Goal: Task Accomplishment & Management: Manage account settings

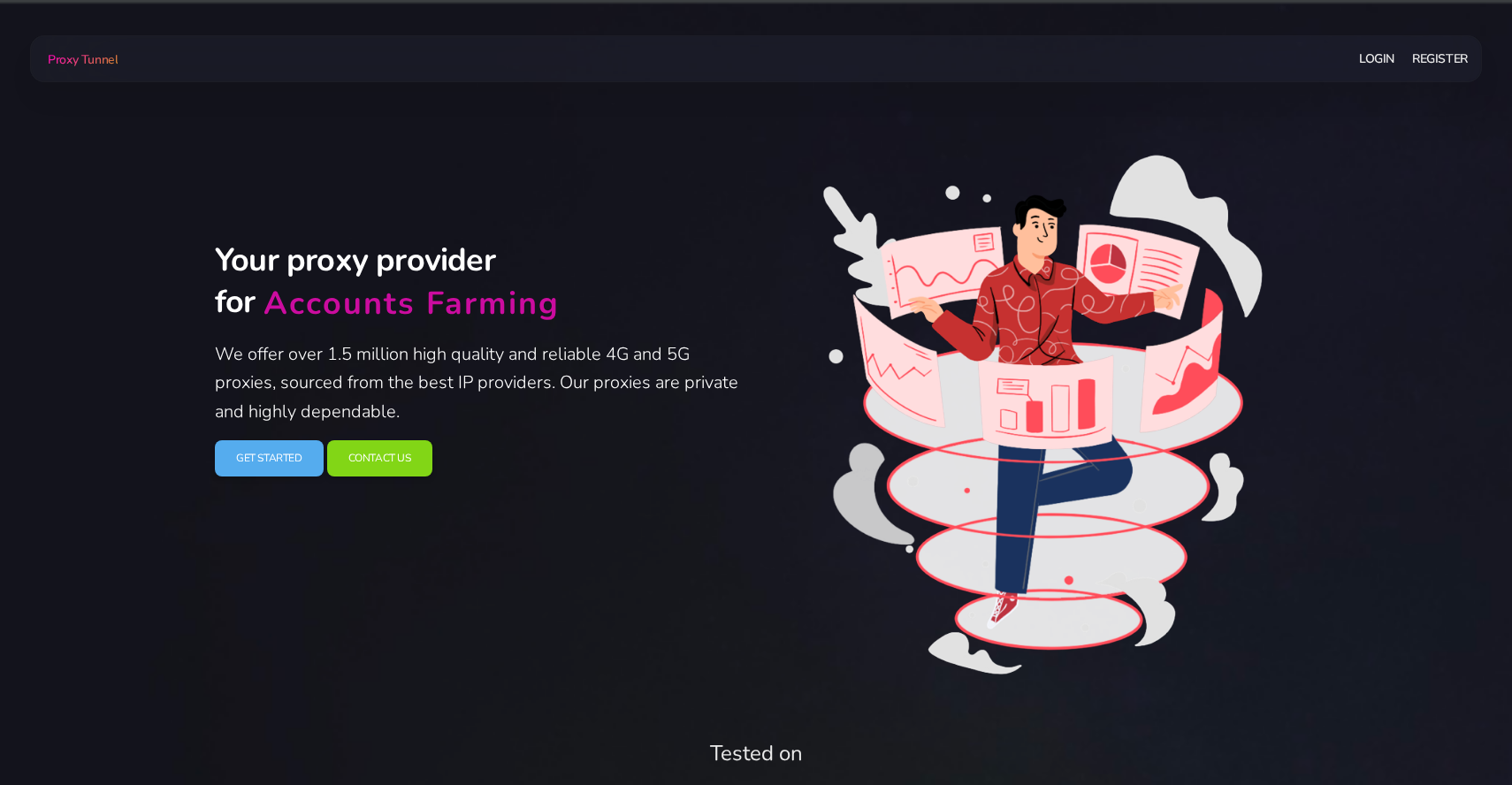
click at [1383, 60] on link "Login" at bounding box center [1377, 59] width 36 height 33
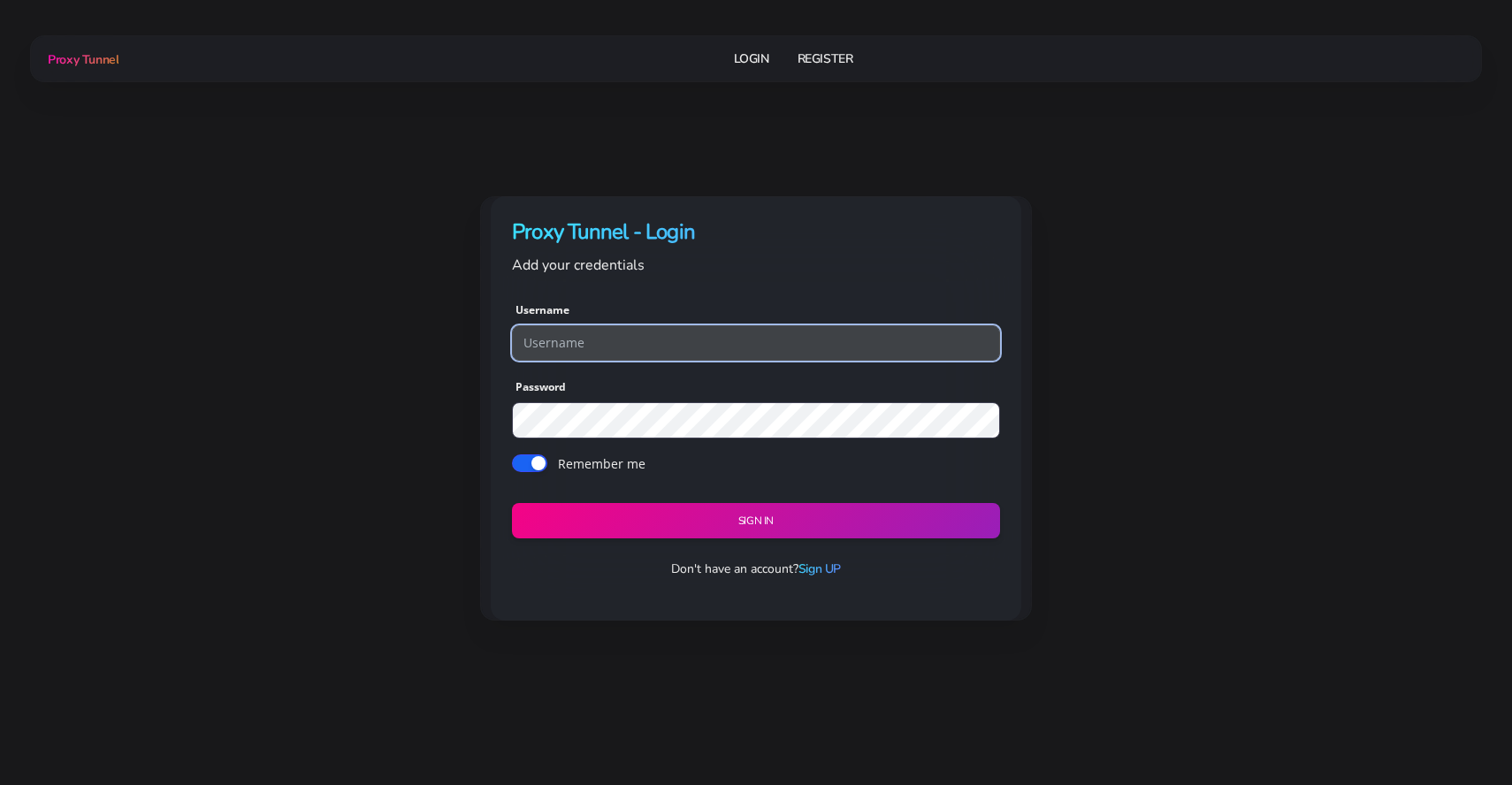
click at [732, 349] on input "text" at bounding box center [755, 343] width 488 height 36
type input "gnpads"
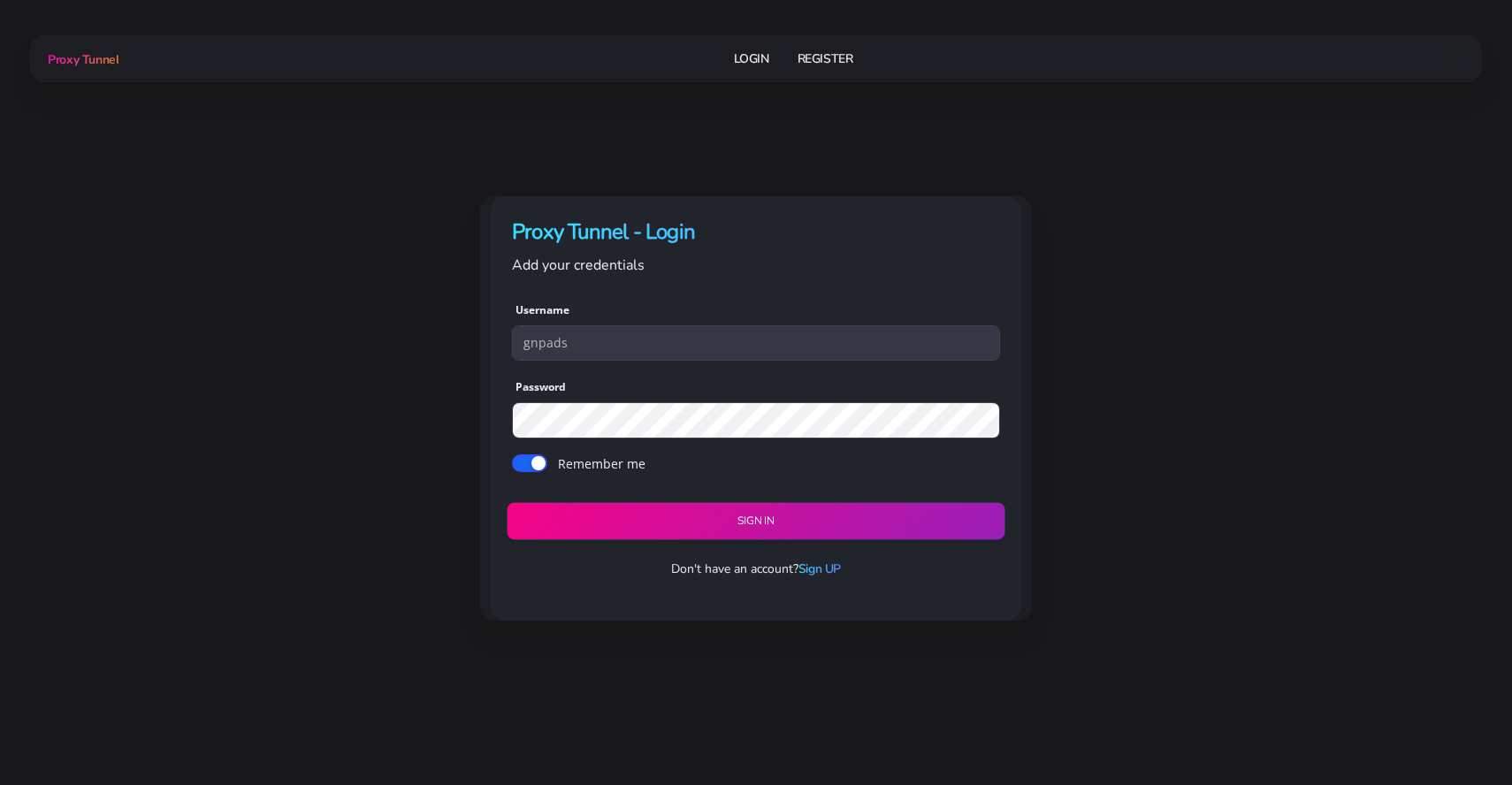
click at [714, 526] on button "Sign in" at bounding box center [755, 521] width 498 height 37
